Goal: Information Seeking & Learning: Find specific page/section

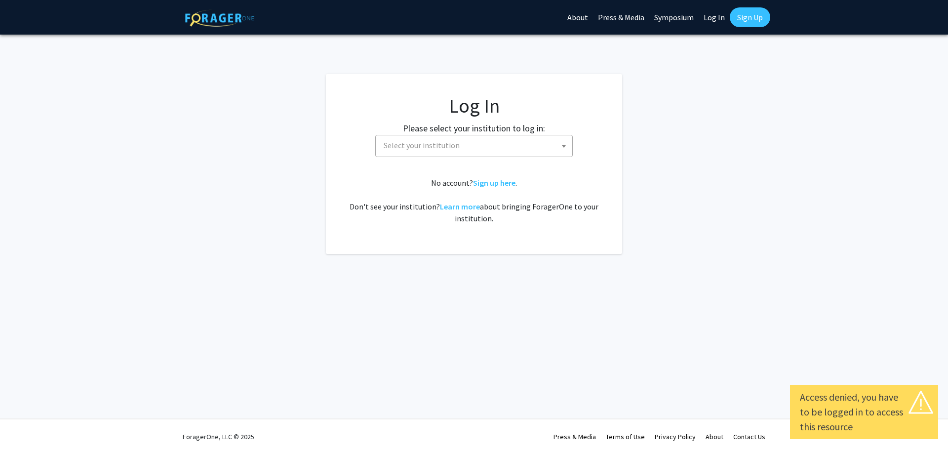
select select
click at [515, 154] on span "Select your institution" at bounding box center [476, 145] width 193 height 20
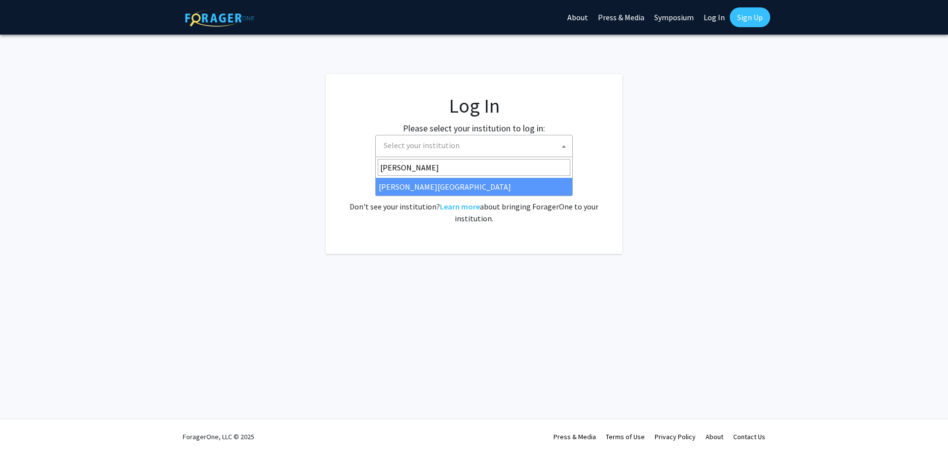
type input "[PERSON_NAME]"
select select "24"
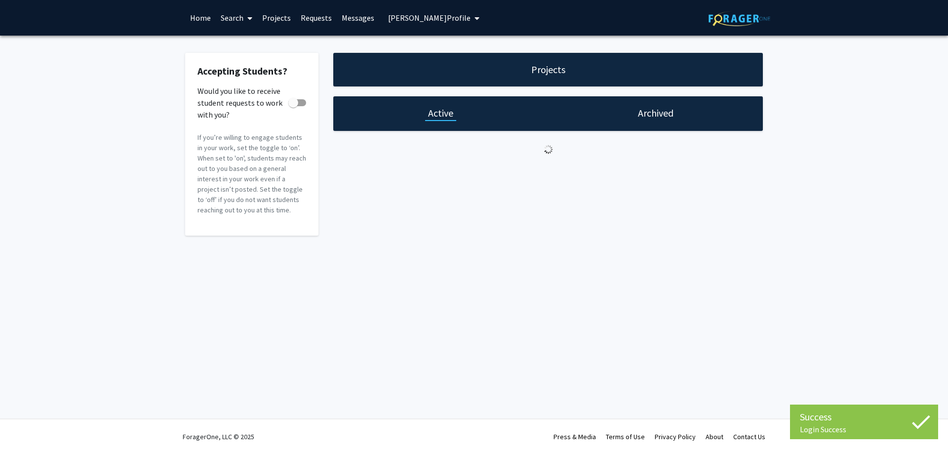
checkbox input "true"
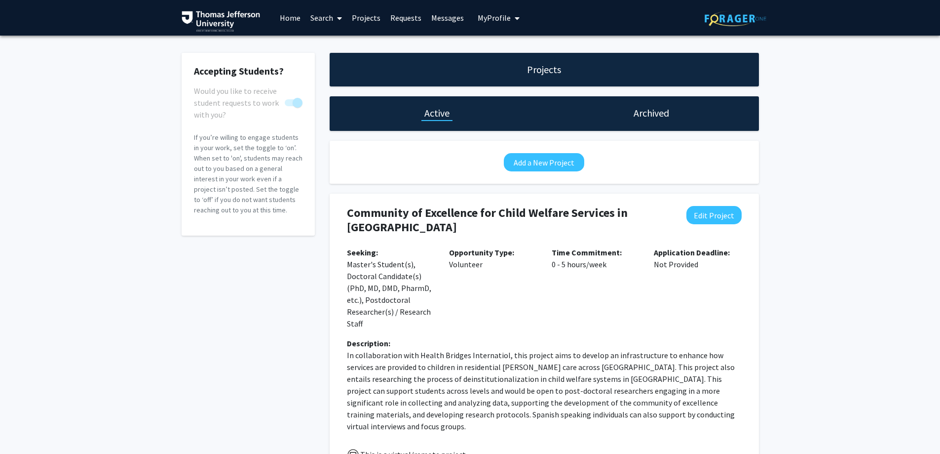
click at [208, 19] on img at bounding box center [221, 21] width 79 height 21
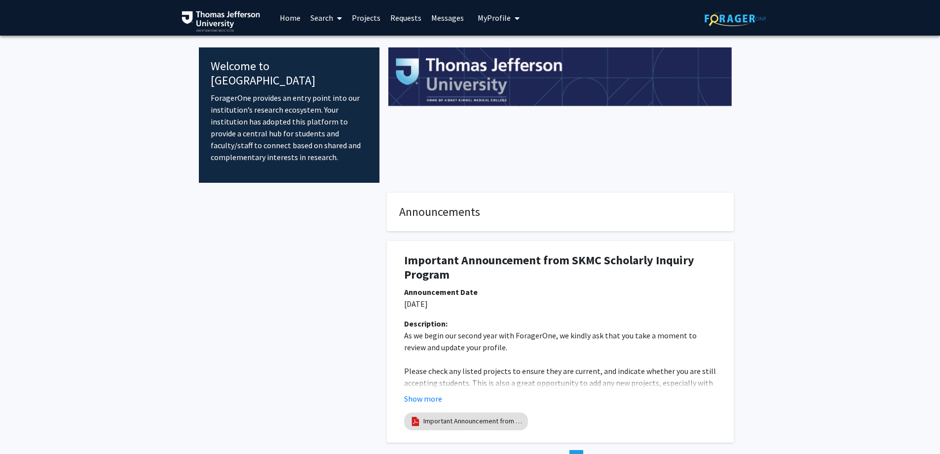
click at [374, 13] on link "Projects" at bounding box center [366, 17] width 39 height 35
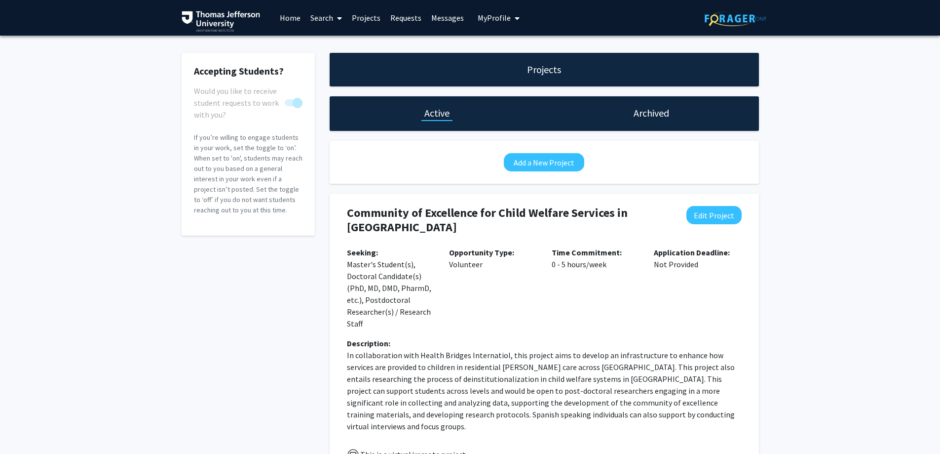
click at [337, 18] on span at bounding box center [337, 18] width 9 height 35
click at [338, 46] on span "Faculty/Staff" at bounding box center [342, 46] width 73 height 20
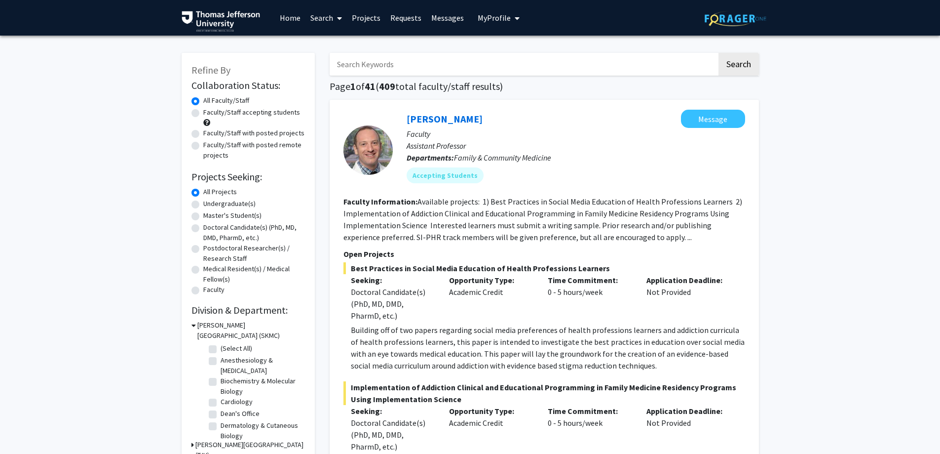
click at [387, 69] on input "Search Keywords" at bounding box center [523, 64] width 387 height 23
type input "stigma"
click at [719, 53] on button "Search" at bounding box center [739, 64] width 40 height 23
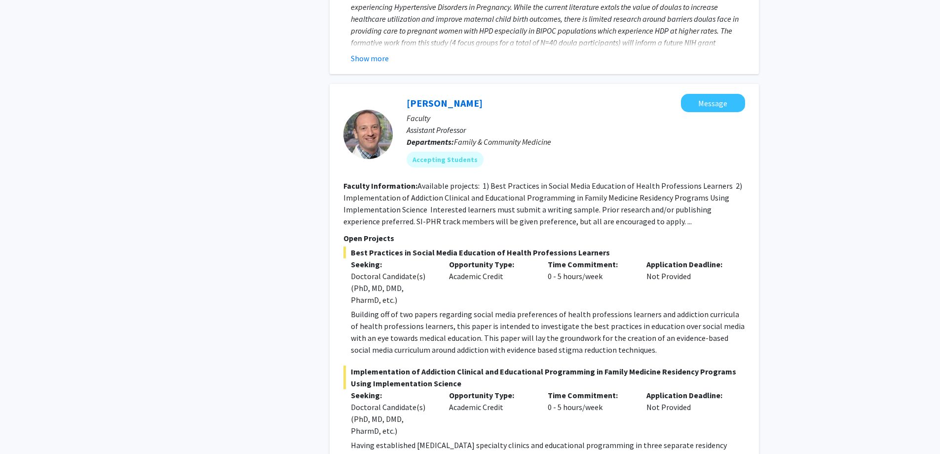
scroll to position [883, 0]
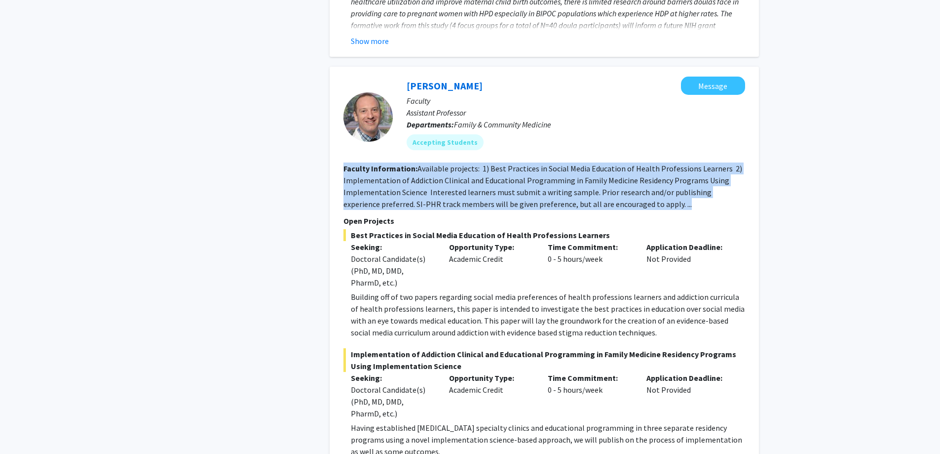
drag, startPoint x: 339, startPoint y: 149, endPoint x: 707, endPoint y: 183, distance: 370.3
click at [707, 183] on div "Gregory Jaffe Message Faculty Assistant Professor Departments: Family & Communi…" at bounding box center [544, 267] width 429 height 400
click at [707, 183] on section "Faculty Information: Available projects: 1) Best Practices in Social Media Educ…" at bounding box center [545, 185] width 402 height 47
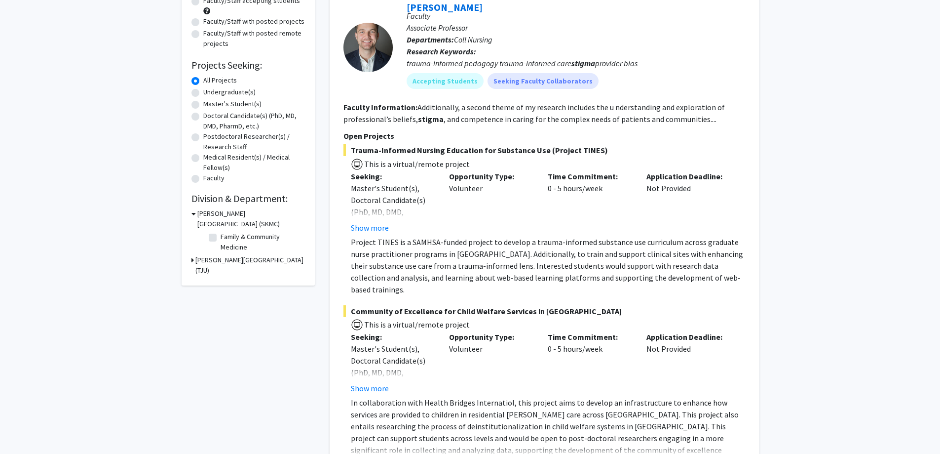
scroll to position [0, 0]
